Goal: Task Accomplishment & Management: Manage account settings

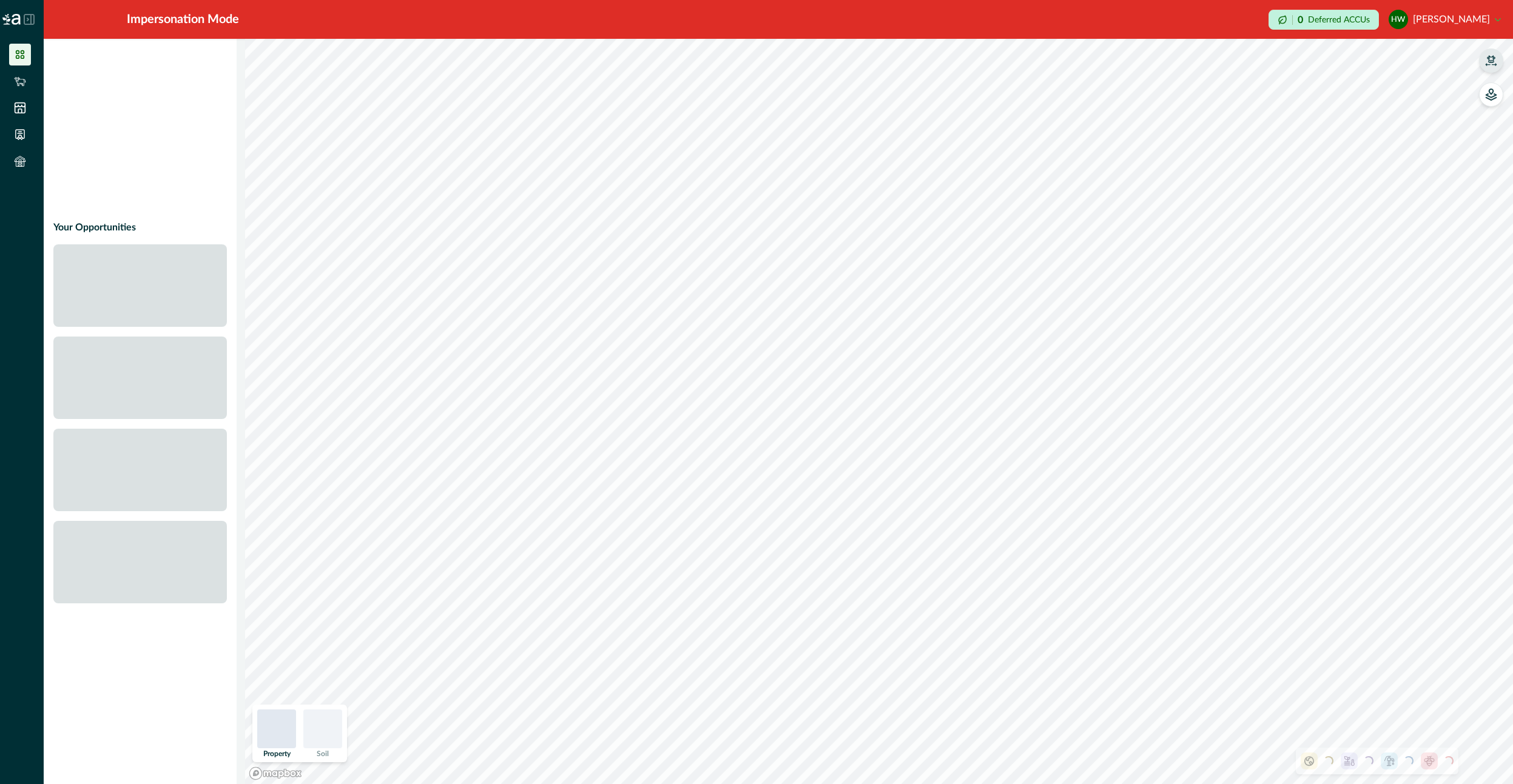
click at [1495, 56] on icon "button" at bounding box center [1490, 60] width 12 height 12
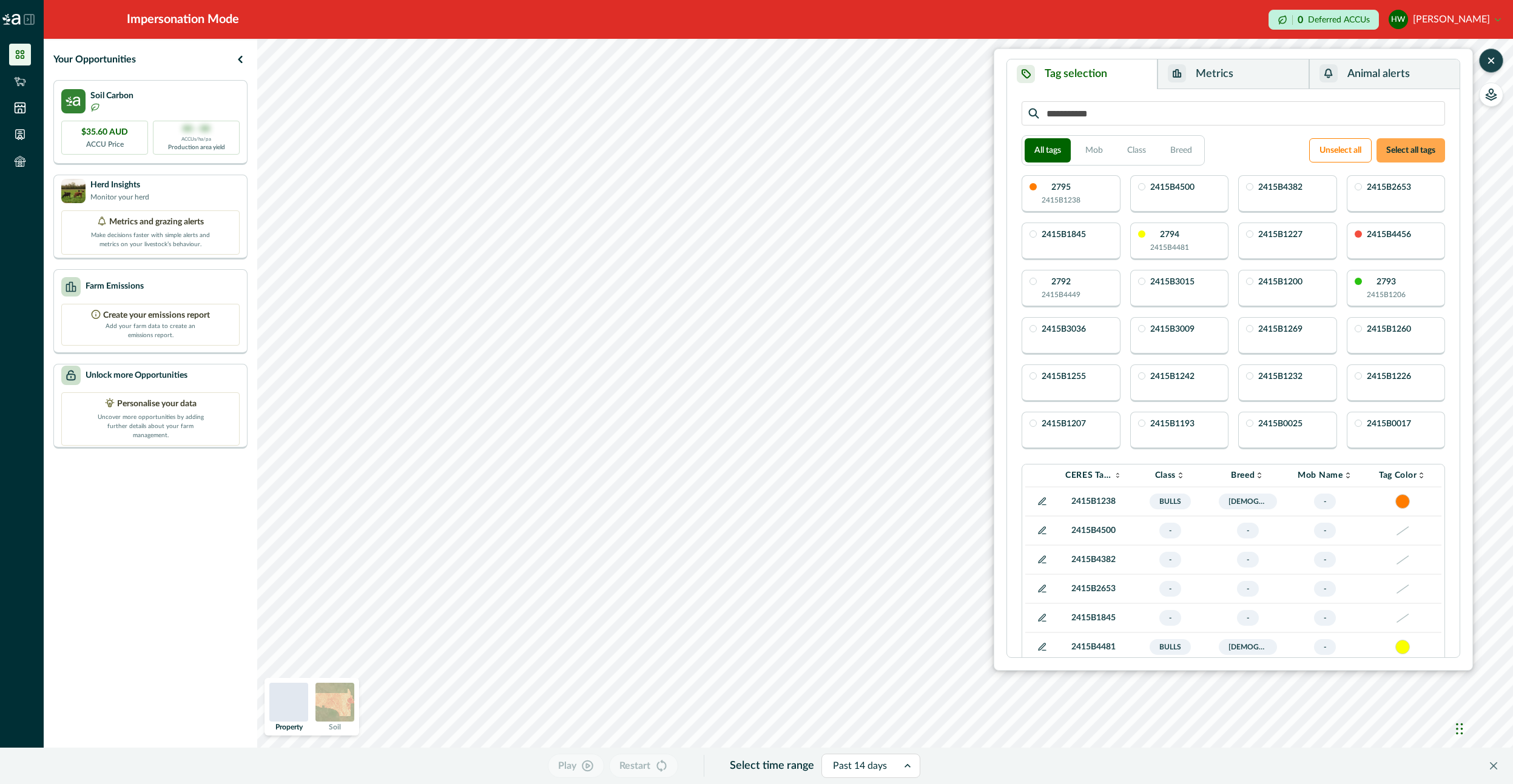
click at [1423, 146] on button "Select all tags" at bounding box center [1410, 150] width 69 height 24
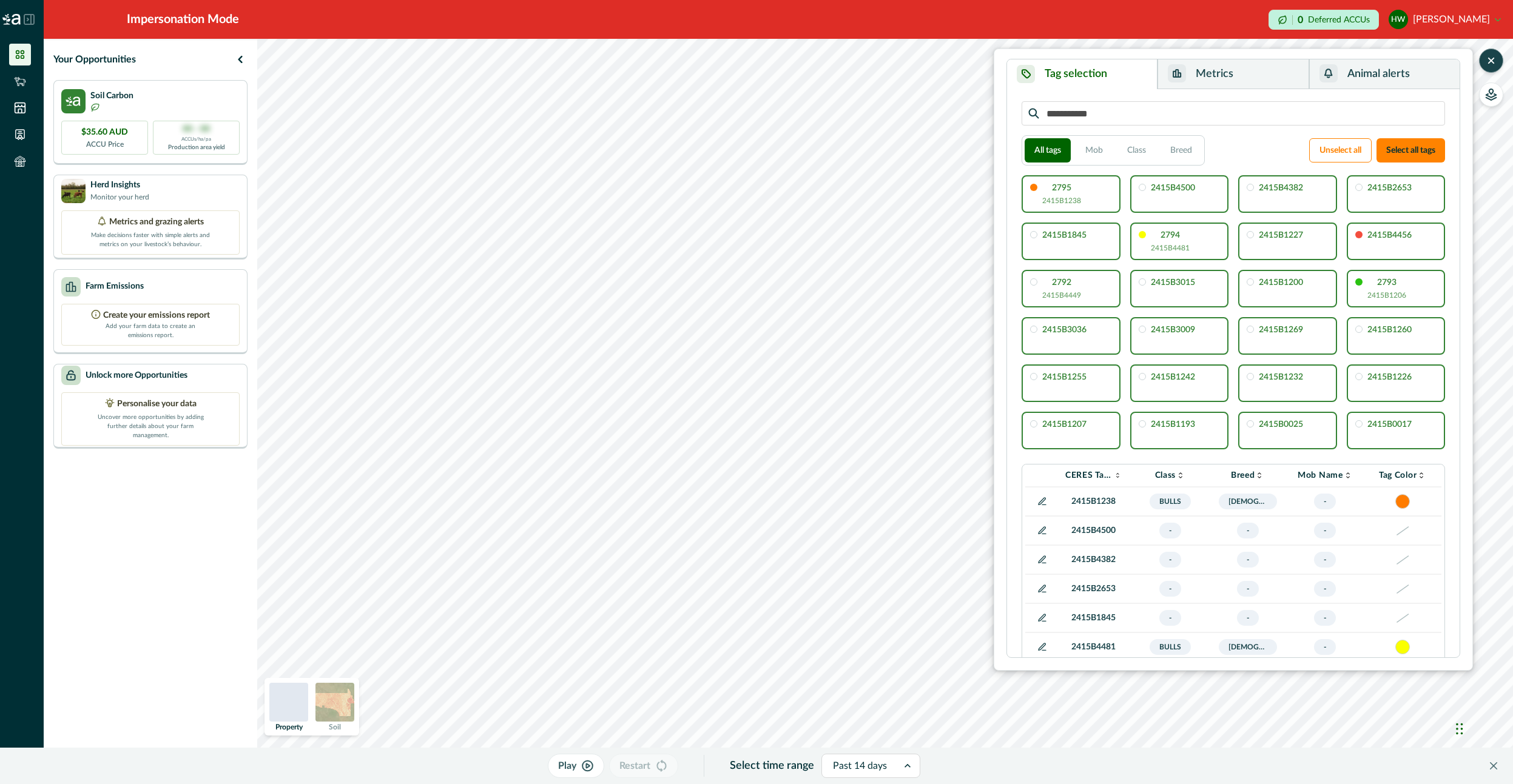
click at [1227, 72] on button "Metrics" at bounding box center [1232, 74] width 151 height 29
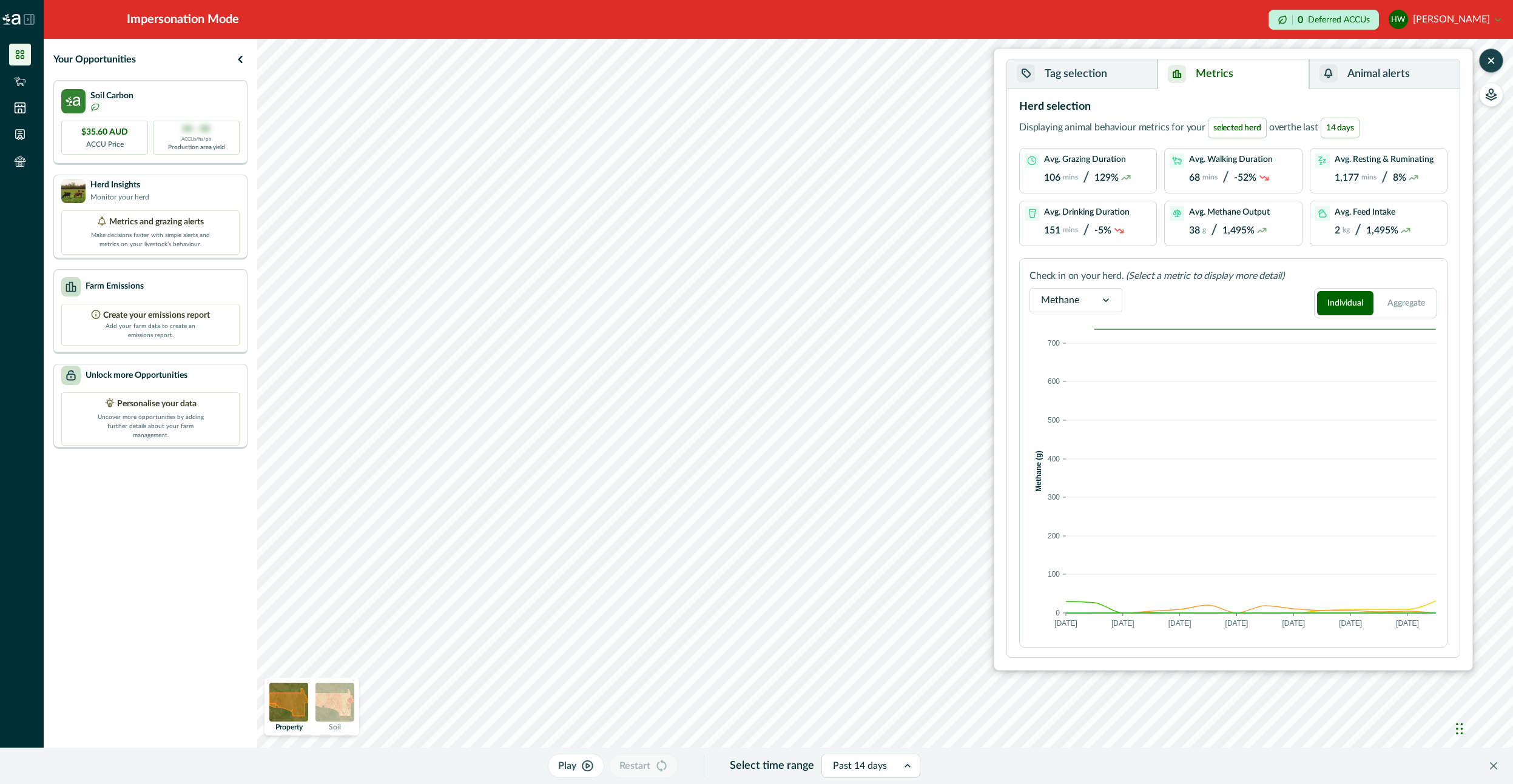
click at [1096, 73] on button "Tag selection" at bounding box center [1082, 74] width 150 height 29
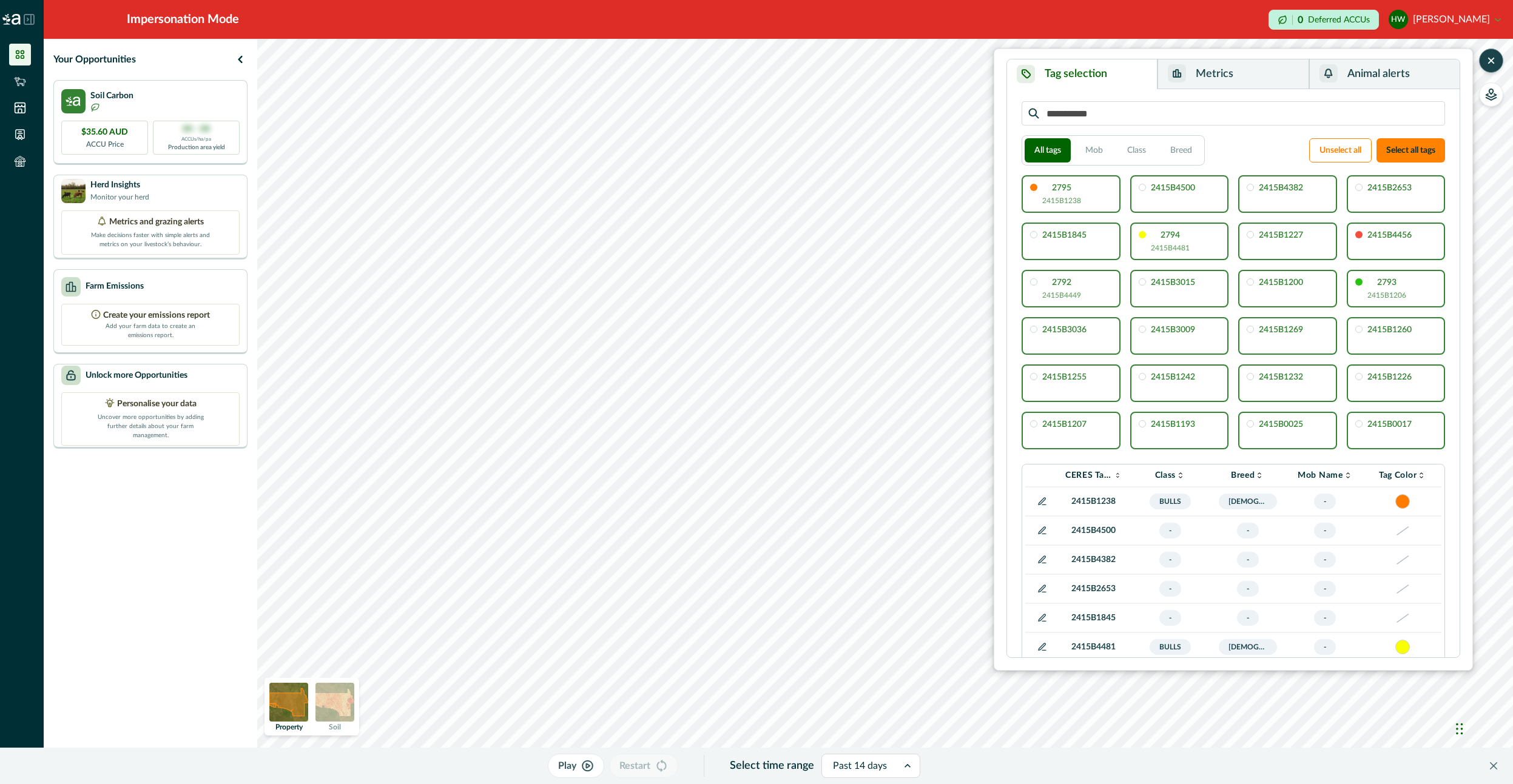
click at [1035, 500] on button at bounding box center [1042, 502] width 15 height 15
click at [1047, 503] on icon at bounding box center [1051, 502] width 10 height 10
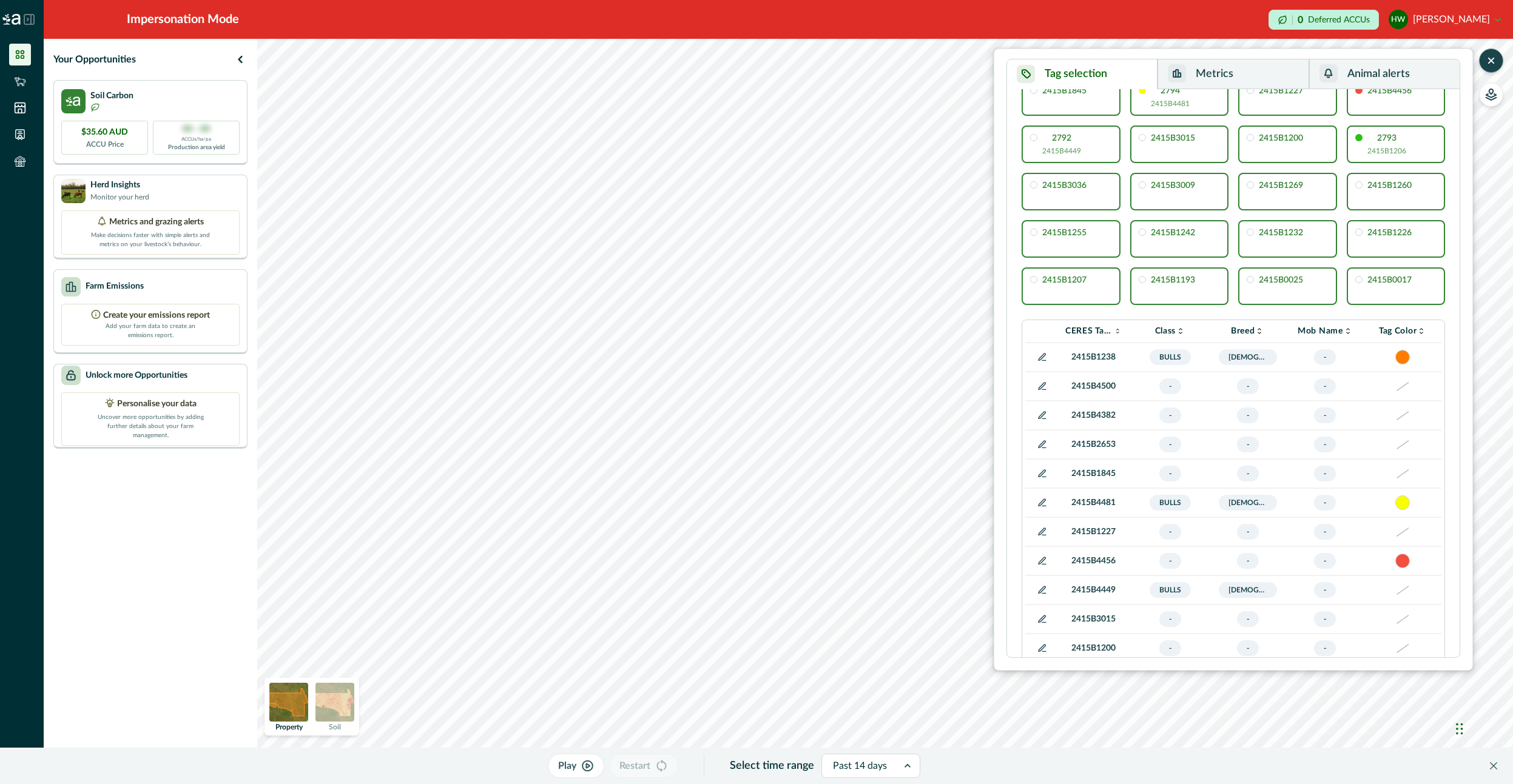
scroll to position [174, 0]
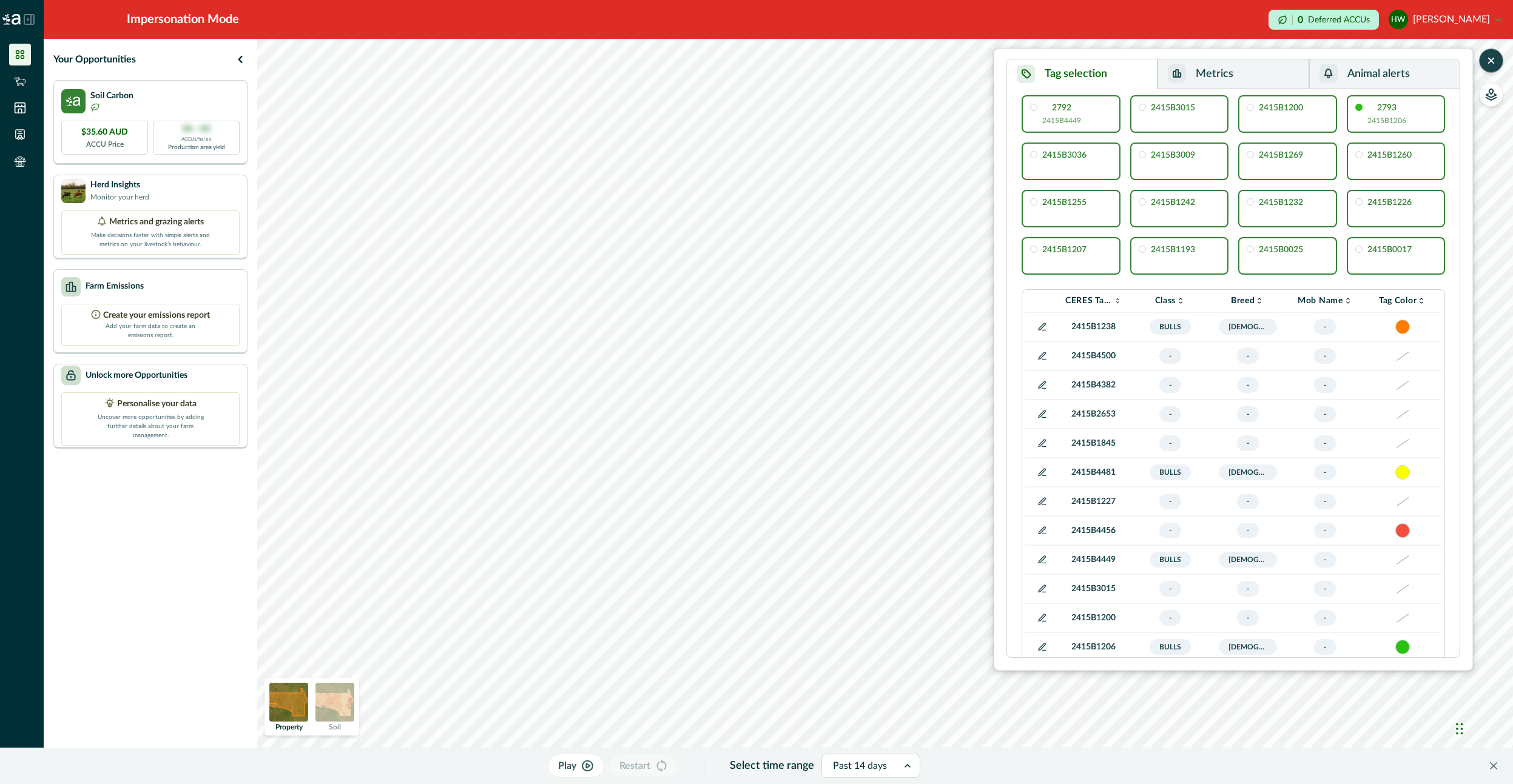
click at [1501, 54] on div "Tag selection Metrics Animal alerts All tags Mob Class Breed Unselect all Selec…" at bounding box center [884, 411] width 1255 height 745
drag, startPoint x: 1490, startPoint y: 56, endPoint x: 1472, endPoint y: 34, distance: 28.4
click at [1490, 57] on icon "button" at bounding box center [1490, 60] width 12 height 12
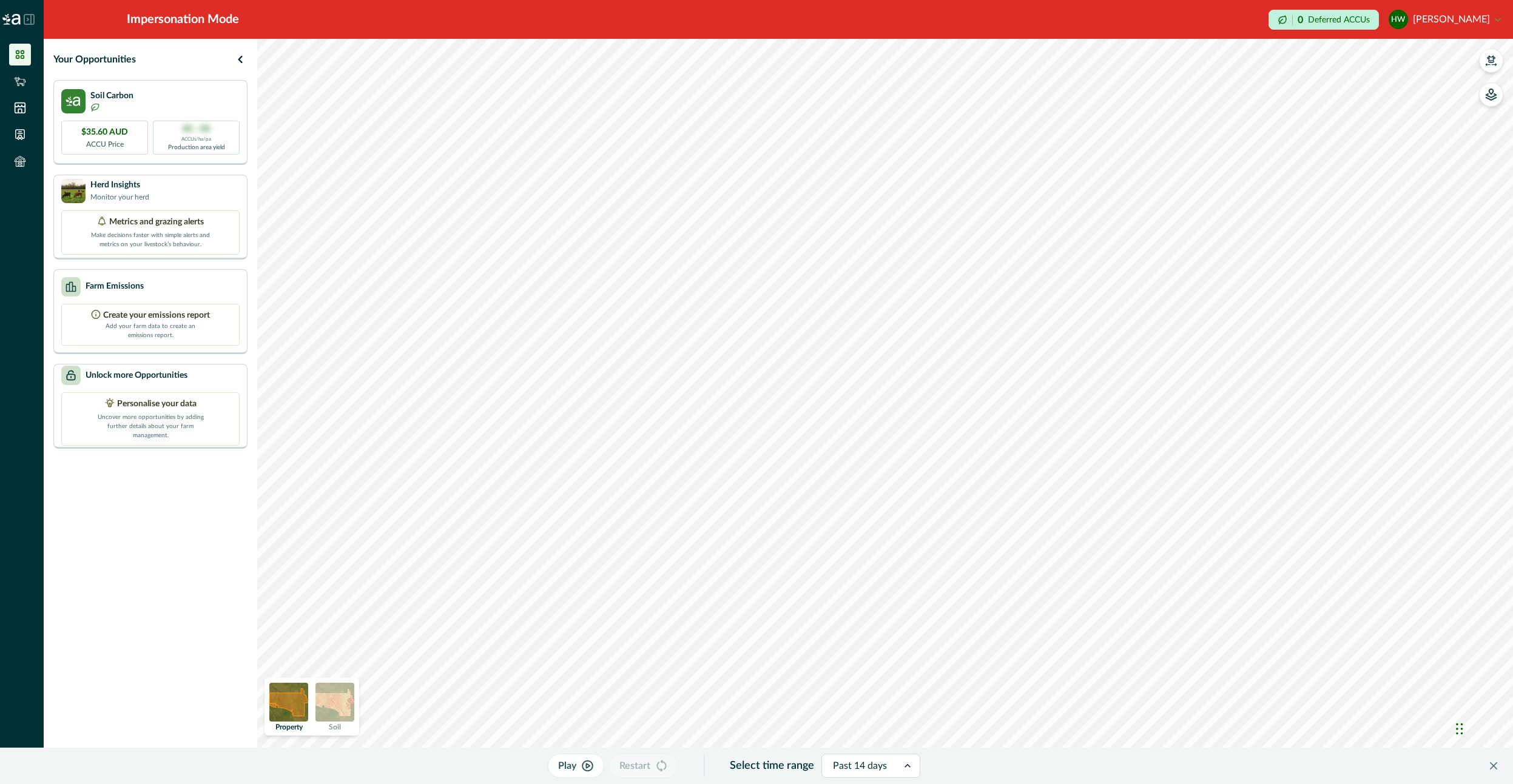
click at [1469, 23] on button "HW [PERSON_NAME]" at bounding box center [1444, 19] width 112 height 29
click at [1441, 54] on button "Sign out" at bounding box center [1432, 54] width 135 height 20
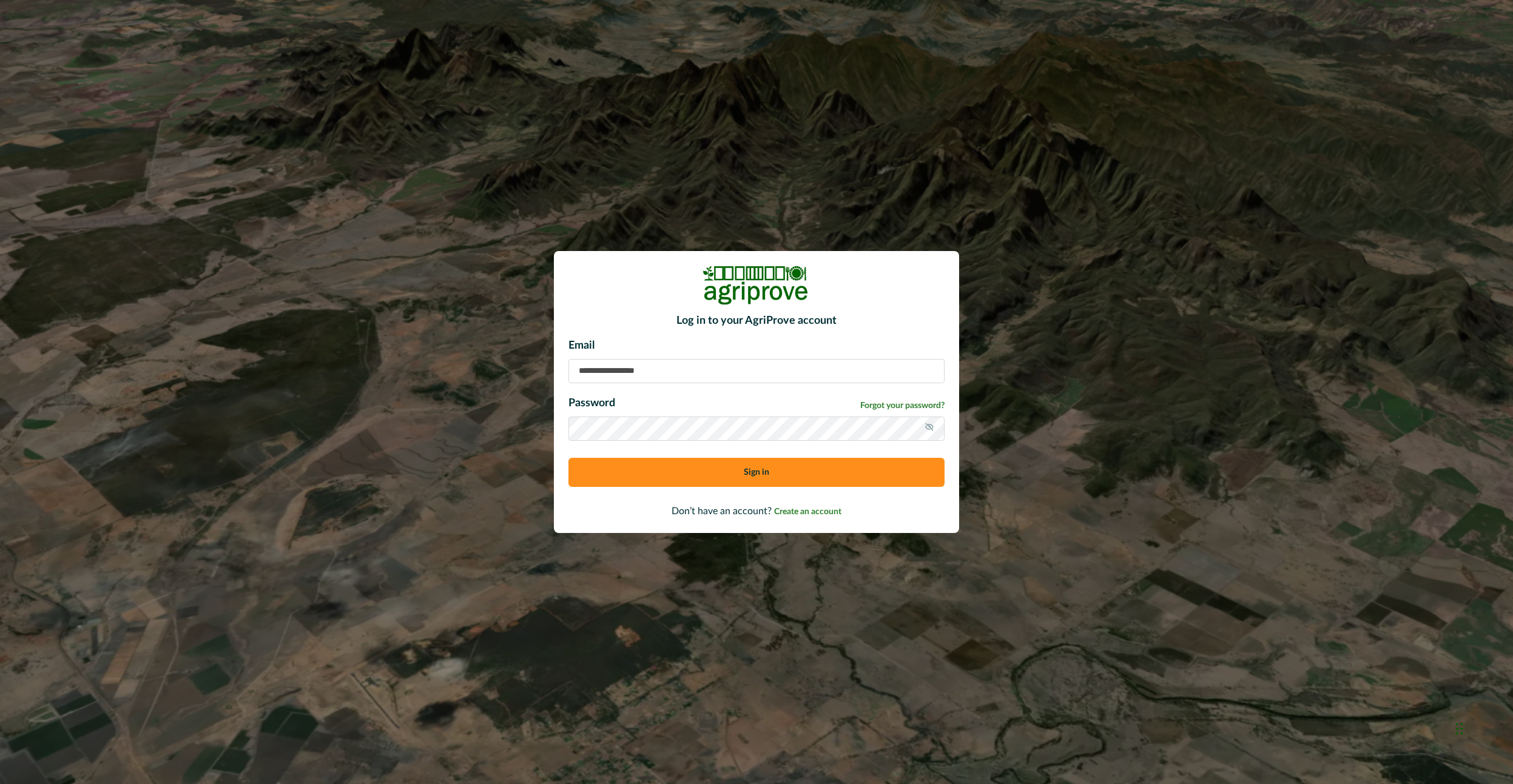
click at [521, 169] on div "Log in to your AgriProve account Email Password Forgot your password? Sign in D…" at bounding box center [756, 392] width 1513 height 784
